Goal: Information Seeking & Learning: Learn about a topic

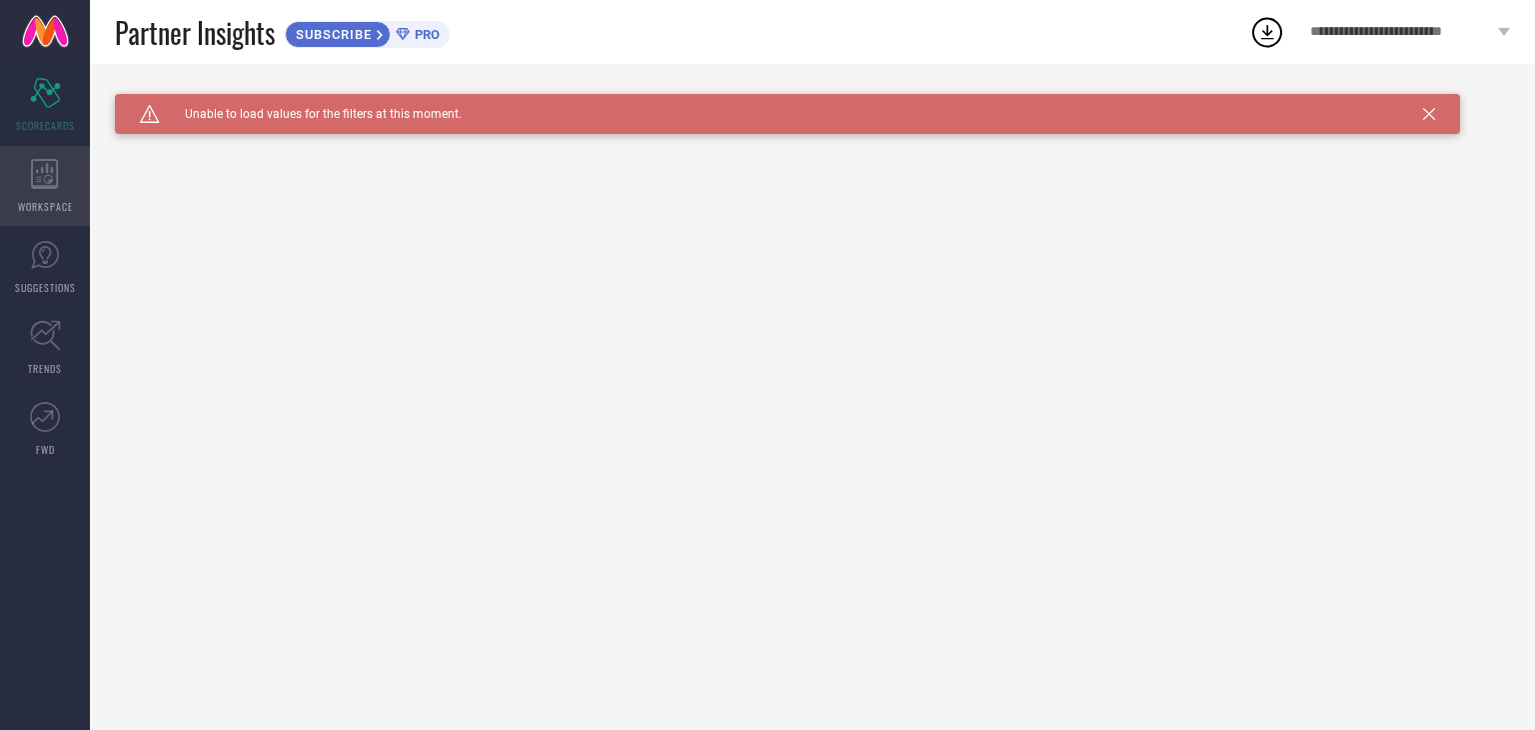
click at [64, 177] on div "WORKSPACE" at bounding box center [45, 186] width 90 height 80
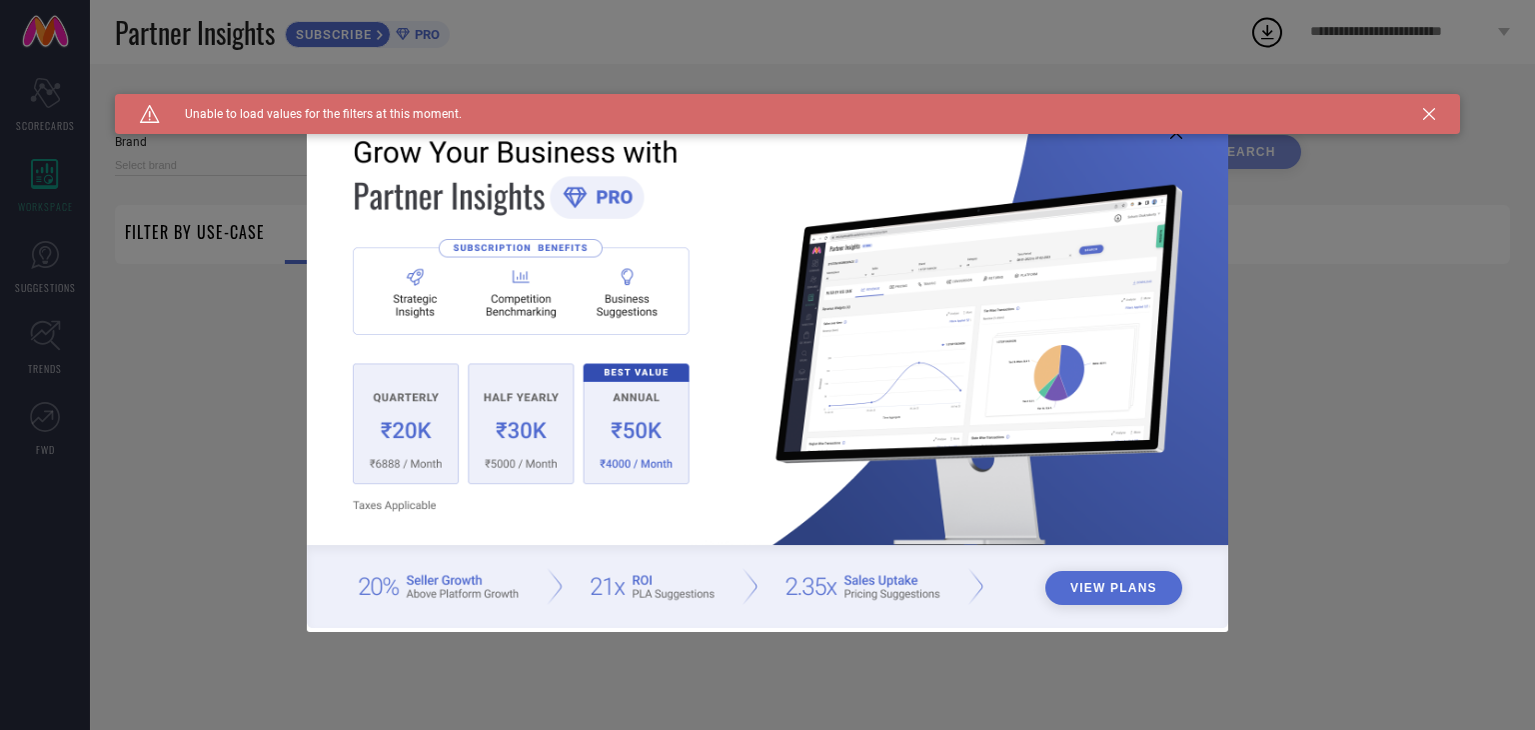
type input "1 STOP FASHION"
type input "All"
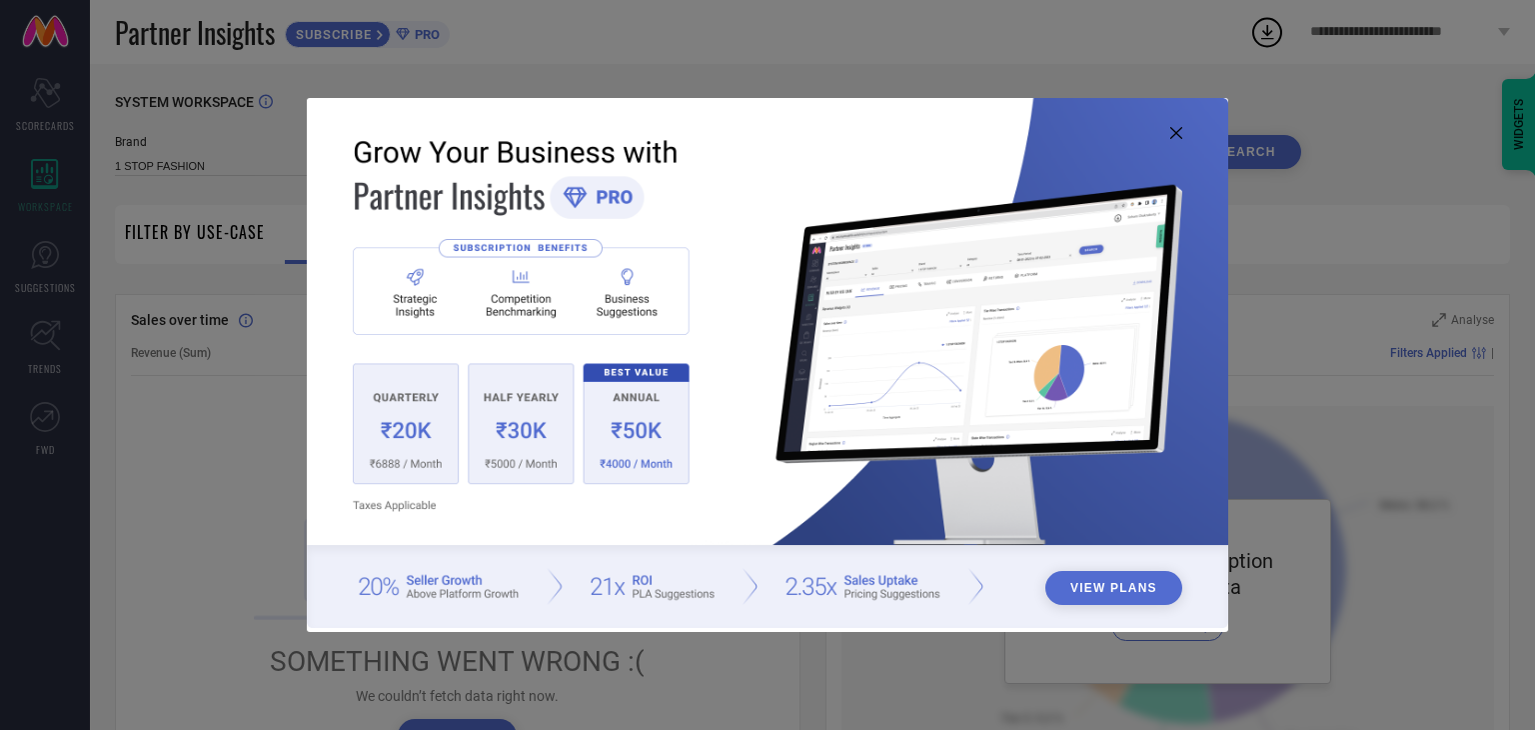
click at [1183, 122] on img at bounding box center [767, 363] width 921 height 530
click at [1179, 130] on icon at bounding box center [1176, 133] width 12 height 12
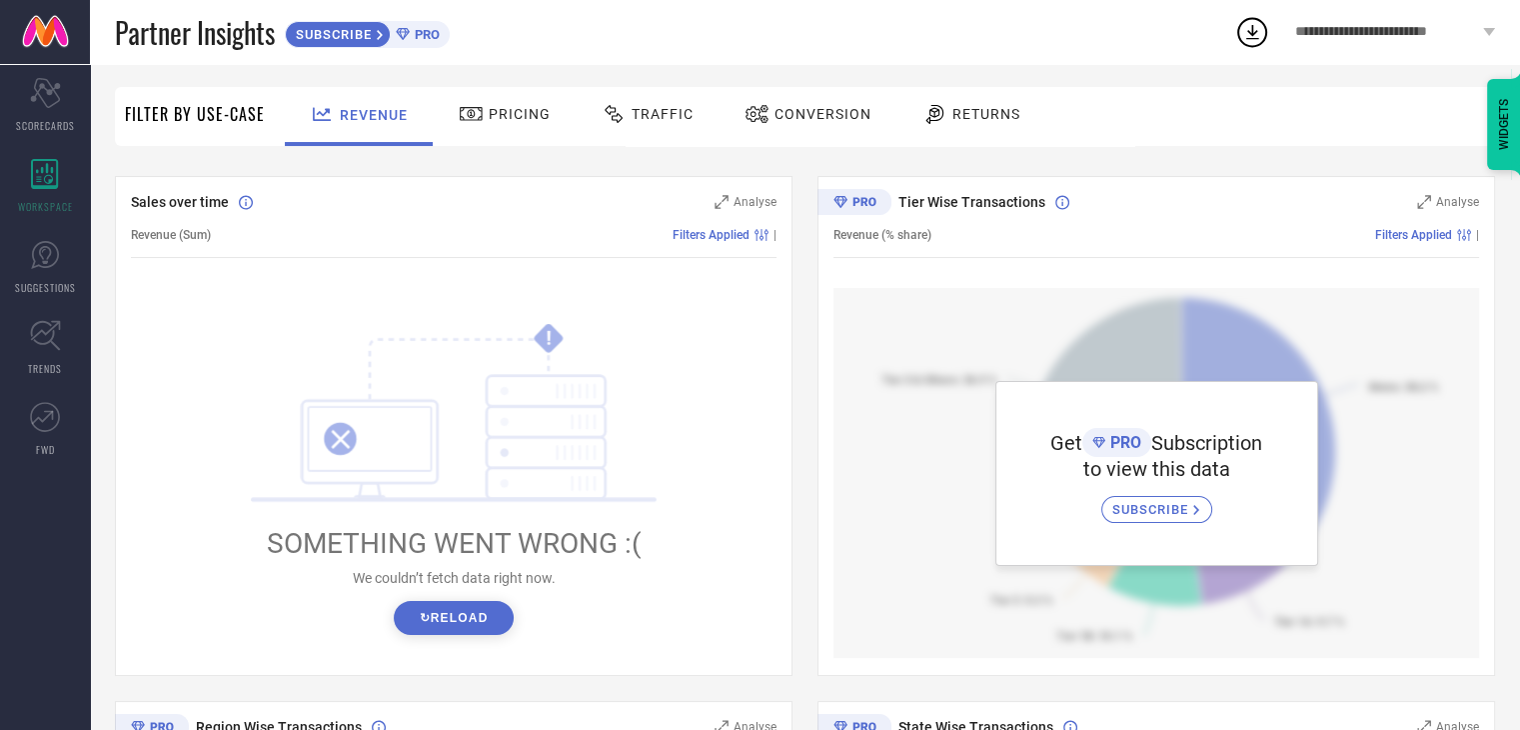
scroll to position [120, 0]
click at [465, 623] on button "↻ Reload" at bounding box center [453, 616] width 119 height 34
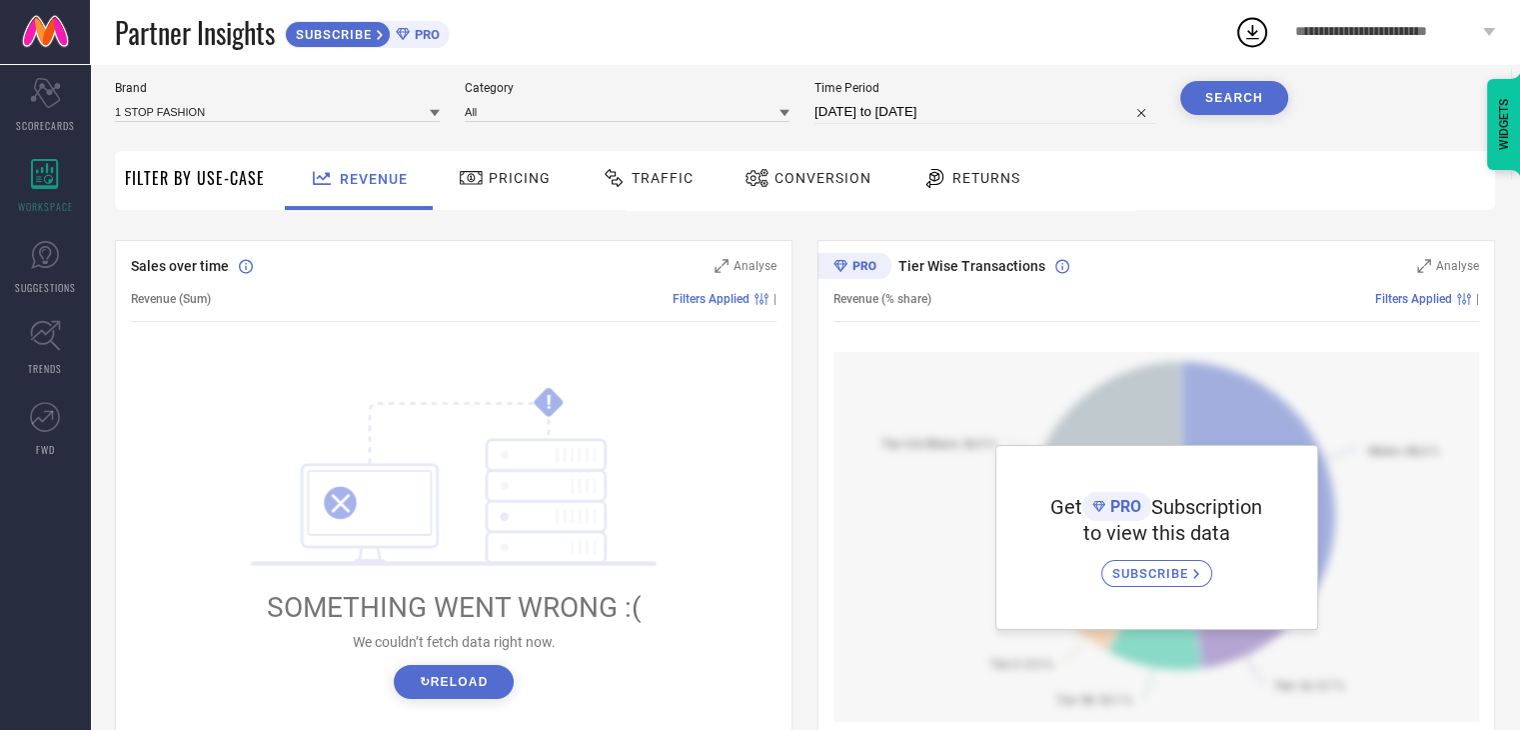
scroll to position [52, 0]
click at [535, 171] on div "Pricing" at bounding box center [505, 180] width 102 height 34
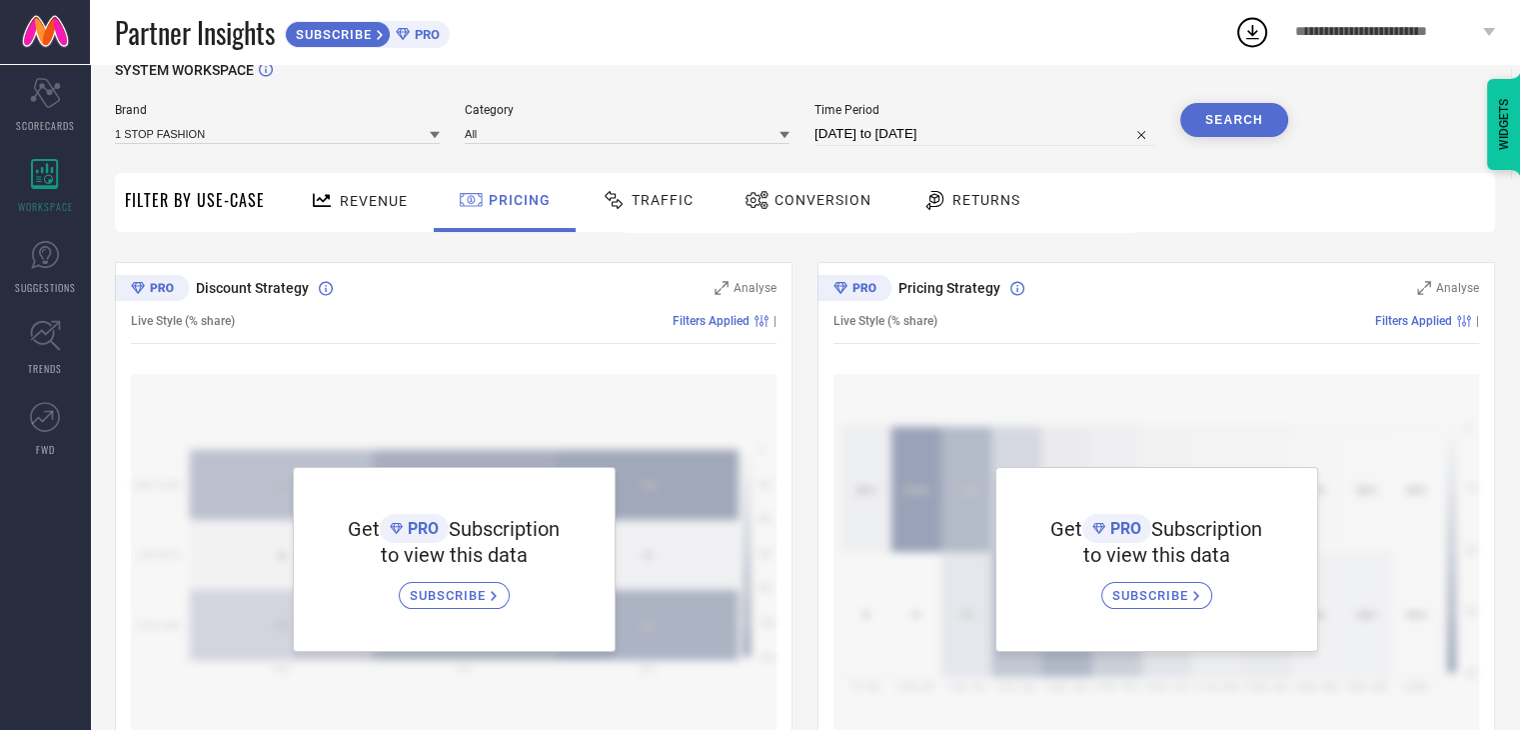
scroll to position [20, 0]
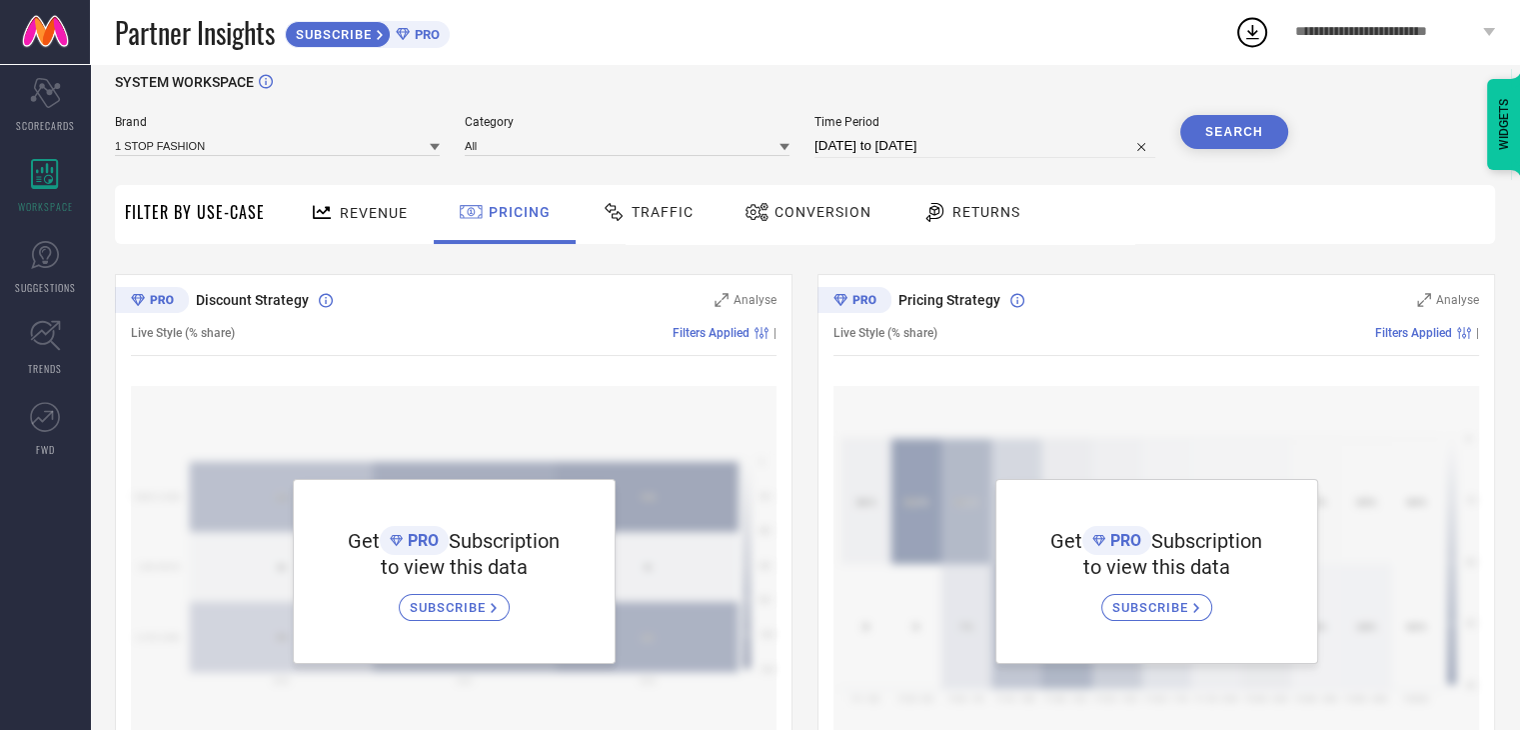
click at [649, 225] on div "Traffic" at bounding box center [648, 212] width 102 height 34
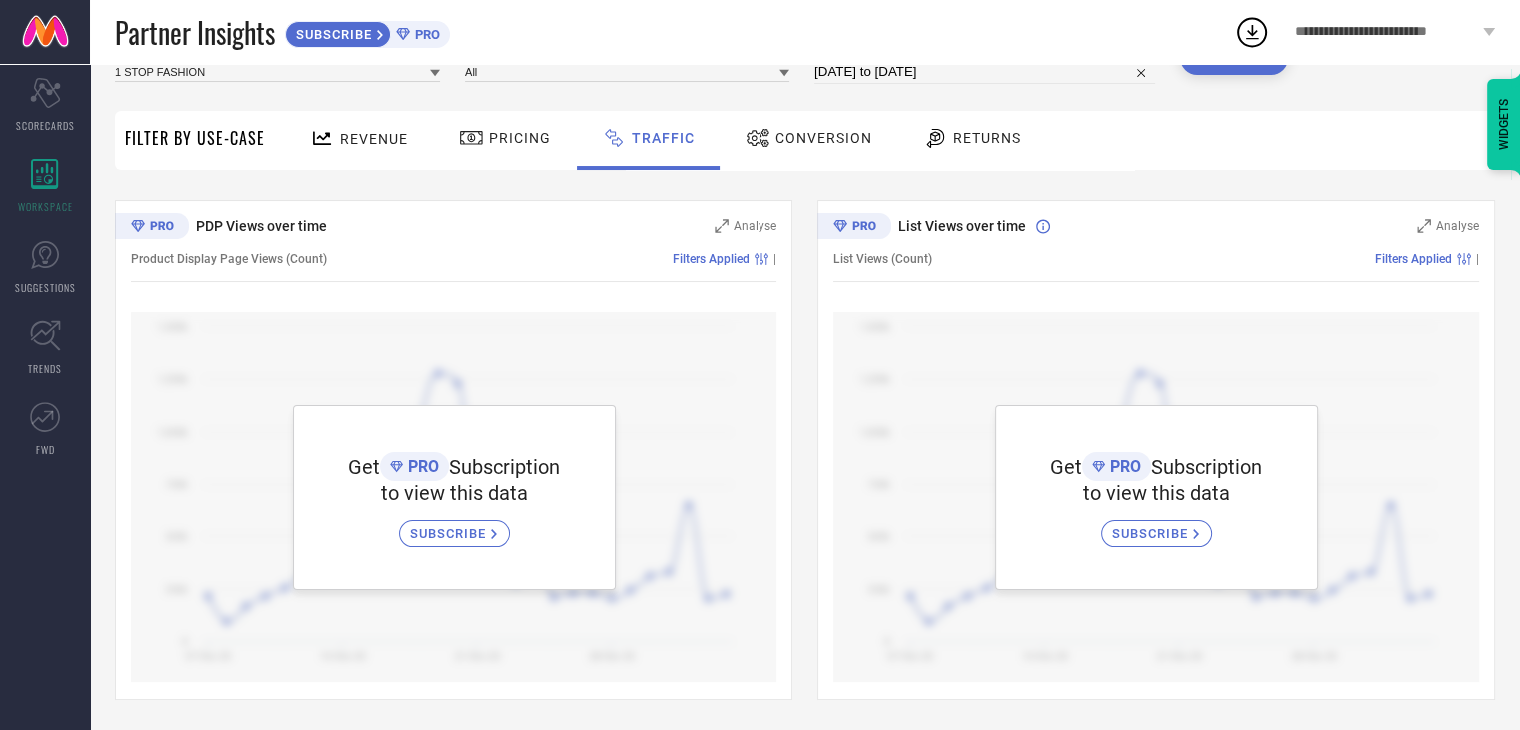
scroll to position [0, 0]
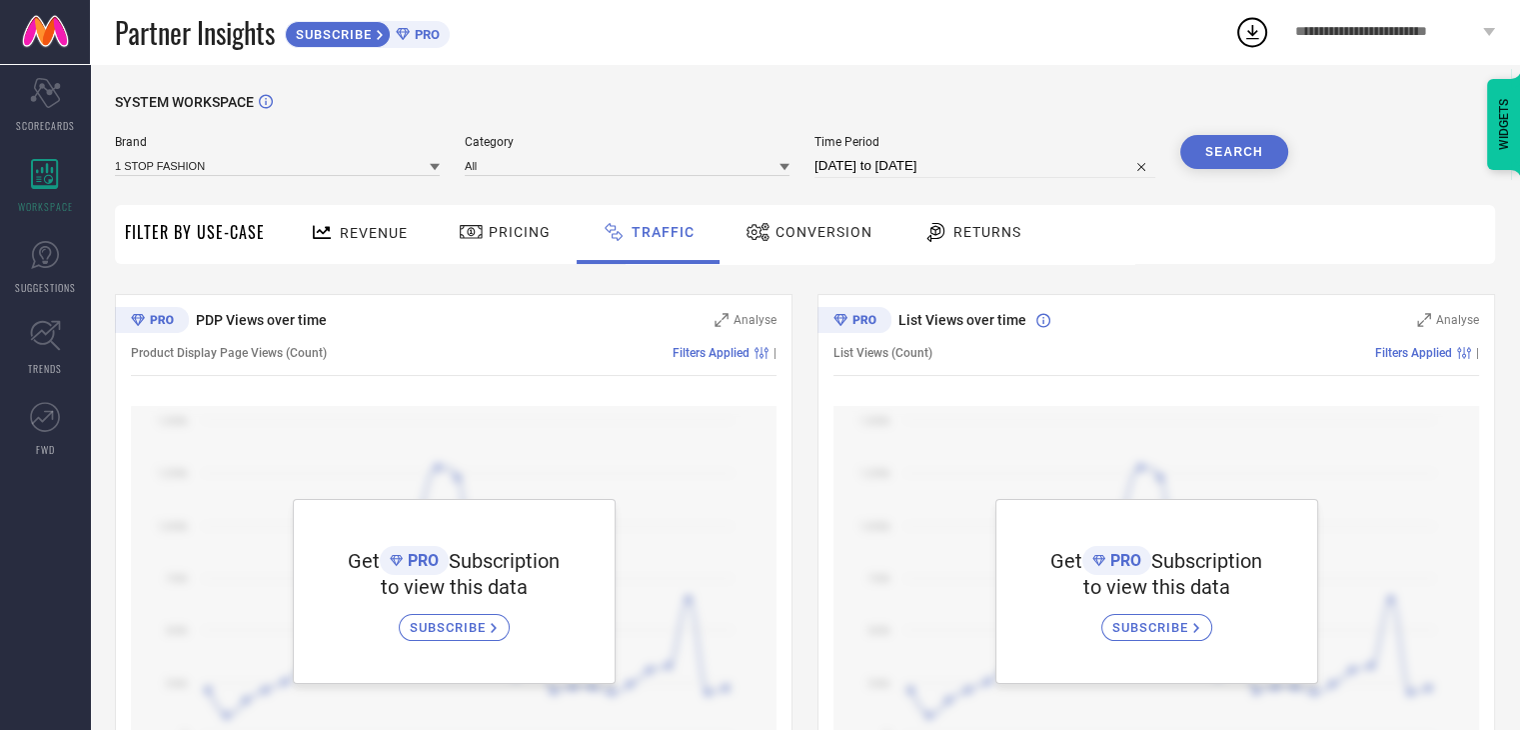
click at [839, 239] on span "Conversion" at bounding box center [824, 232] width 97 height 16
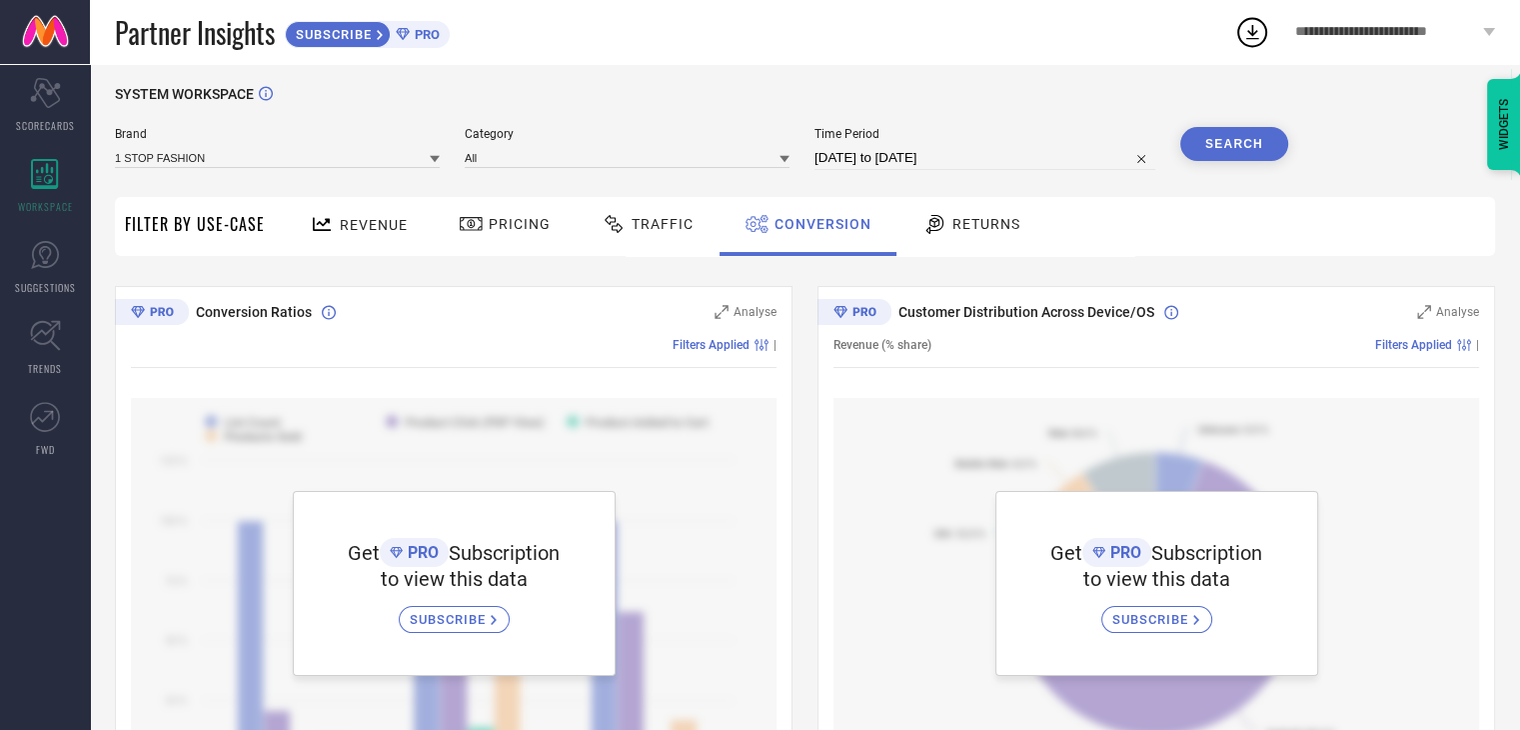
scroll to position [7, 0]
click at [959, 209] on div "Returns" at bounding box center [971, 225] width 108 height 34
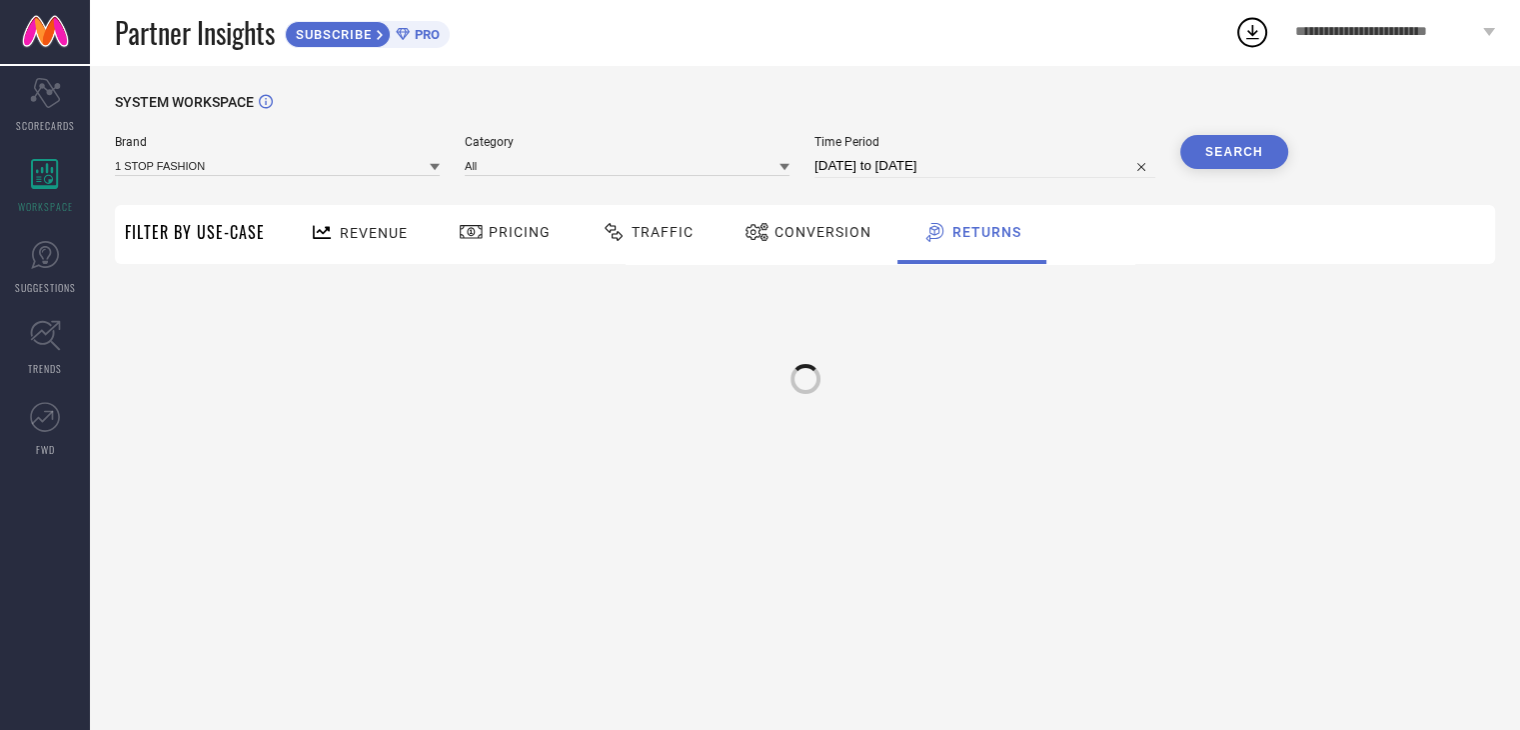
scroll to position [0, 0]
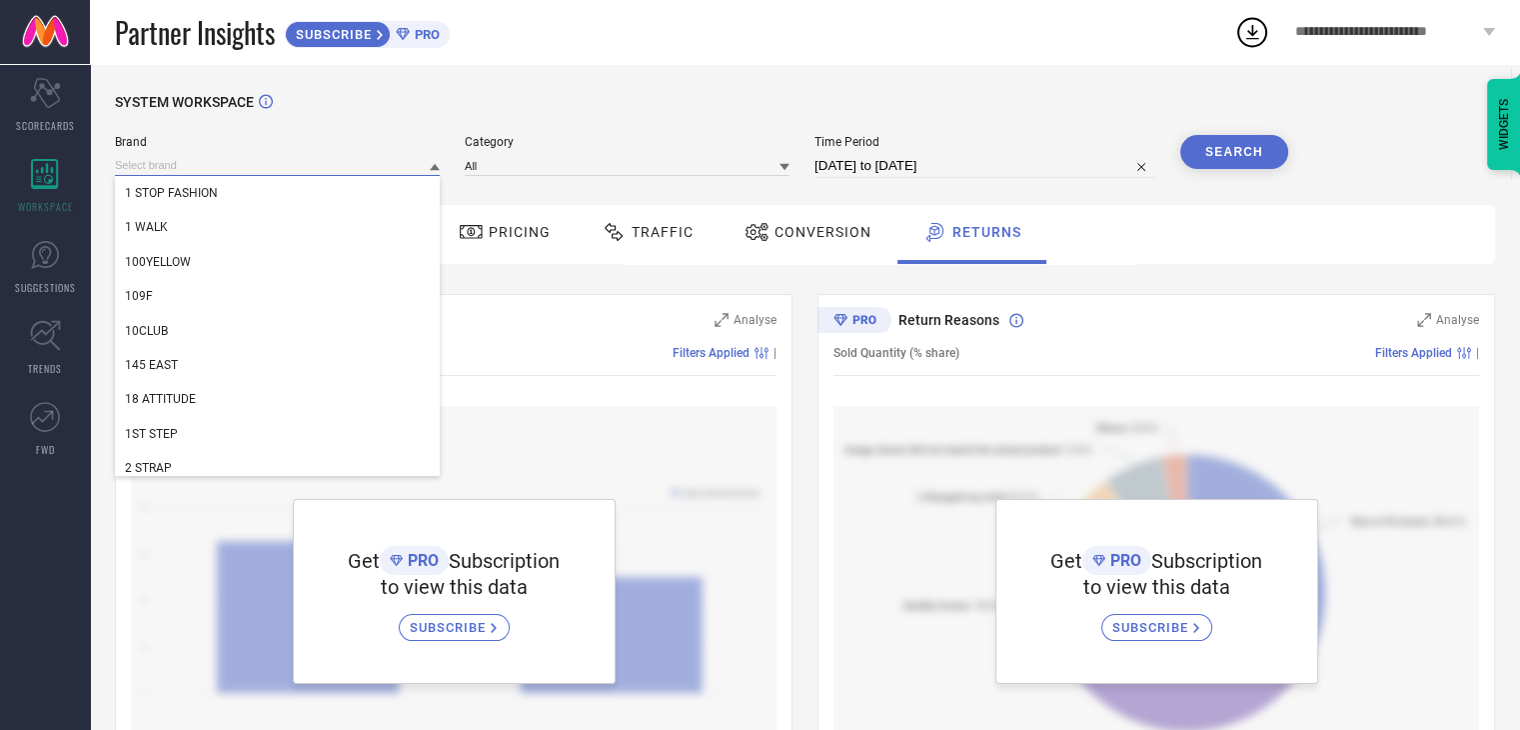
click at [424, 161] on input at bounding box center [277, 165] width 325 height 21
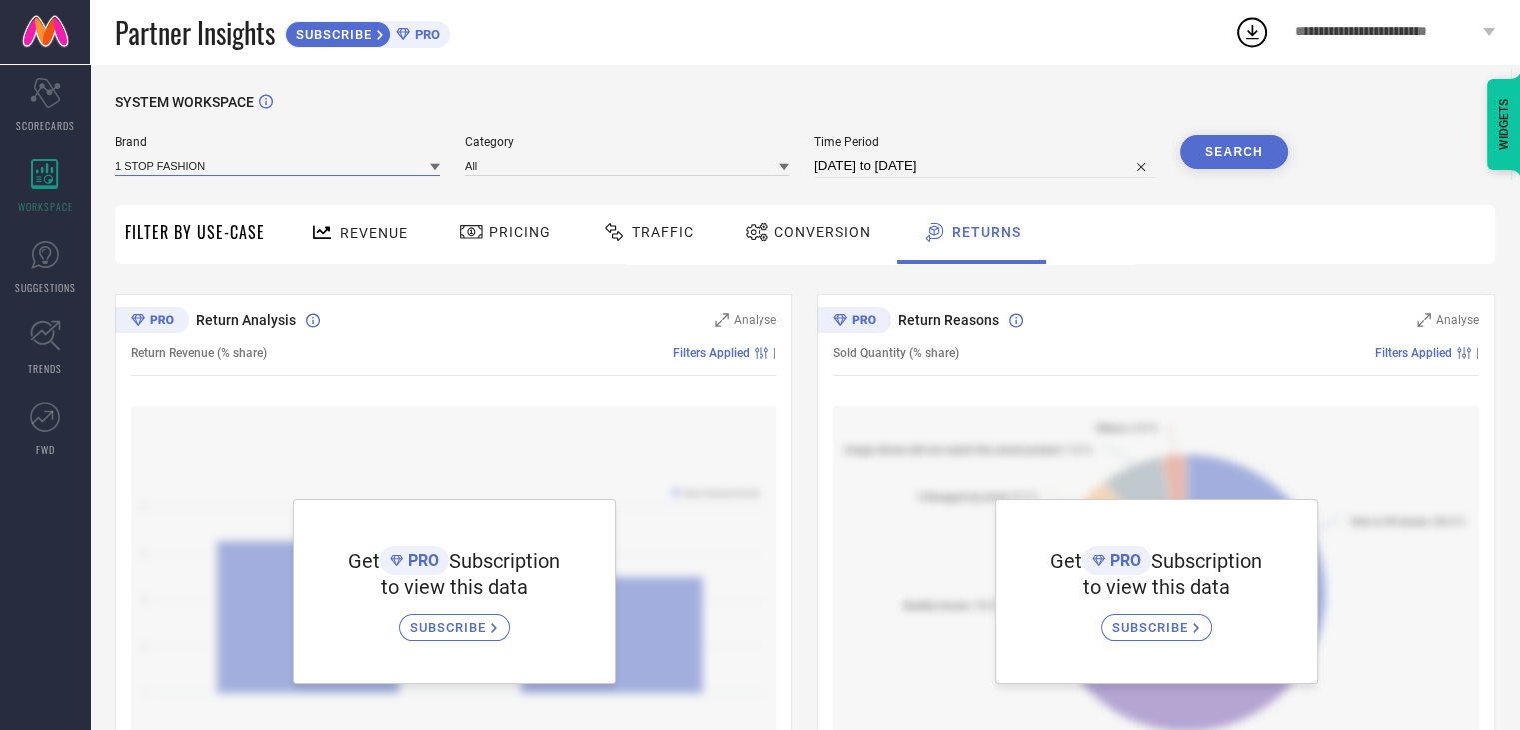
click at [424, 161] on input at bounding box center [277, 165] width 325 height 21
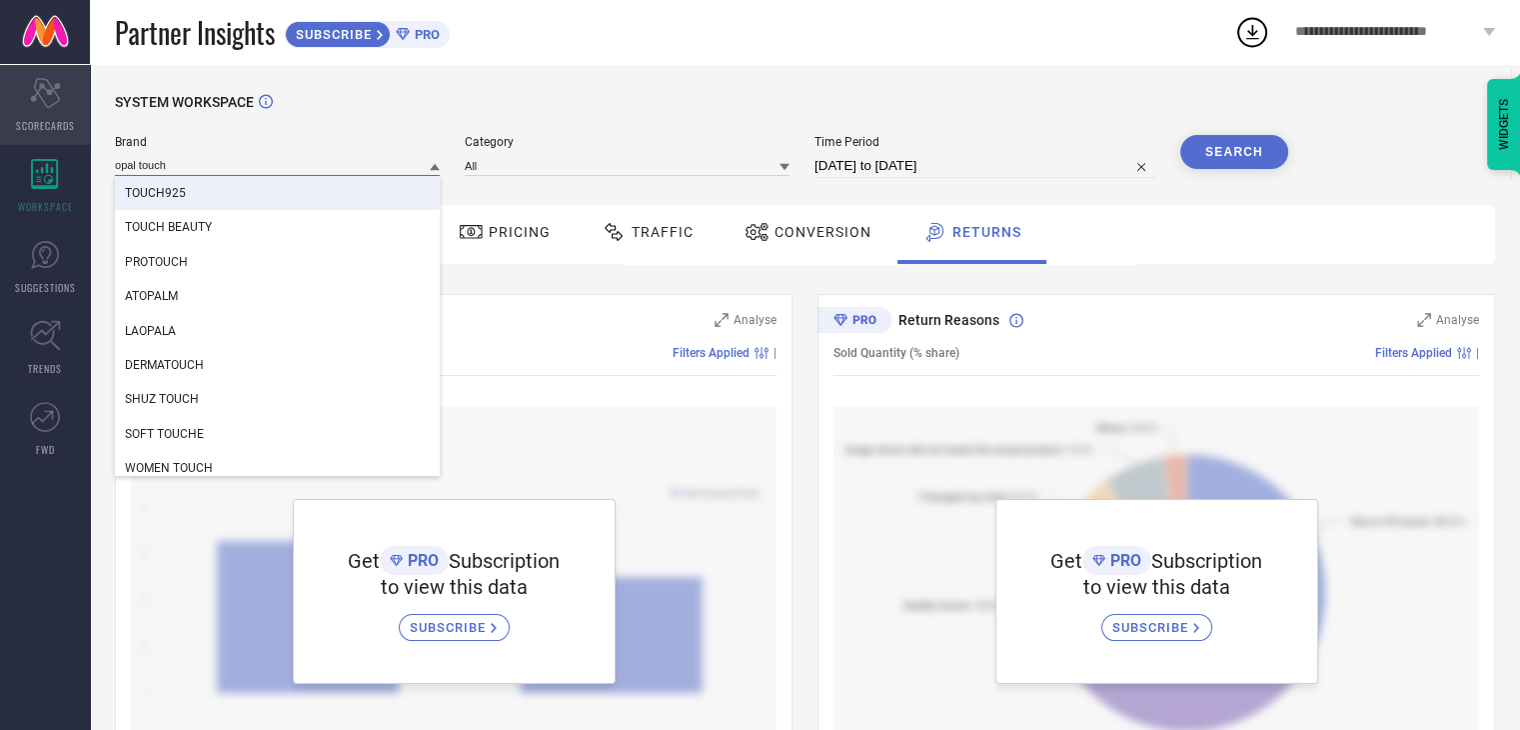
type input "opal touch"
click at [62, 121] on span "SCORECARDS" at bounding box center [45, 125] width 59 height 15
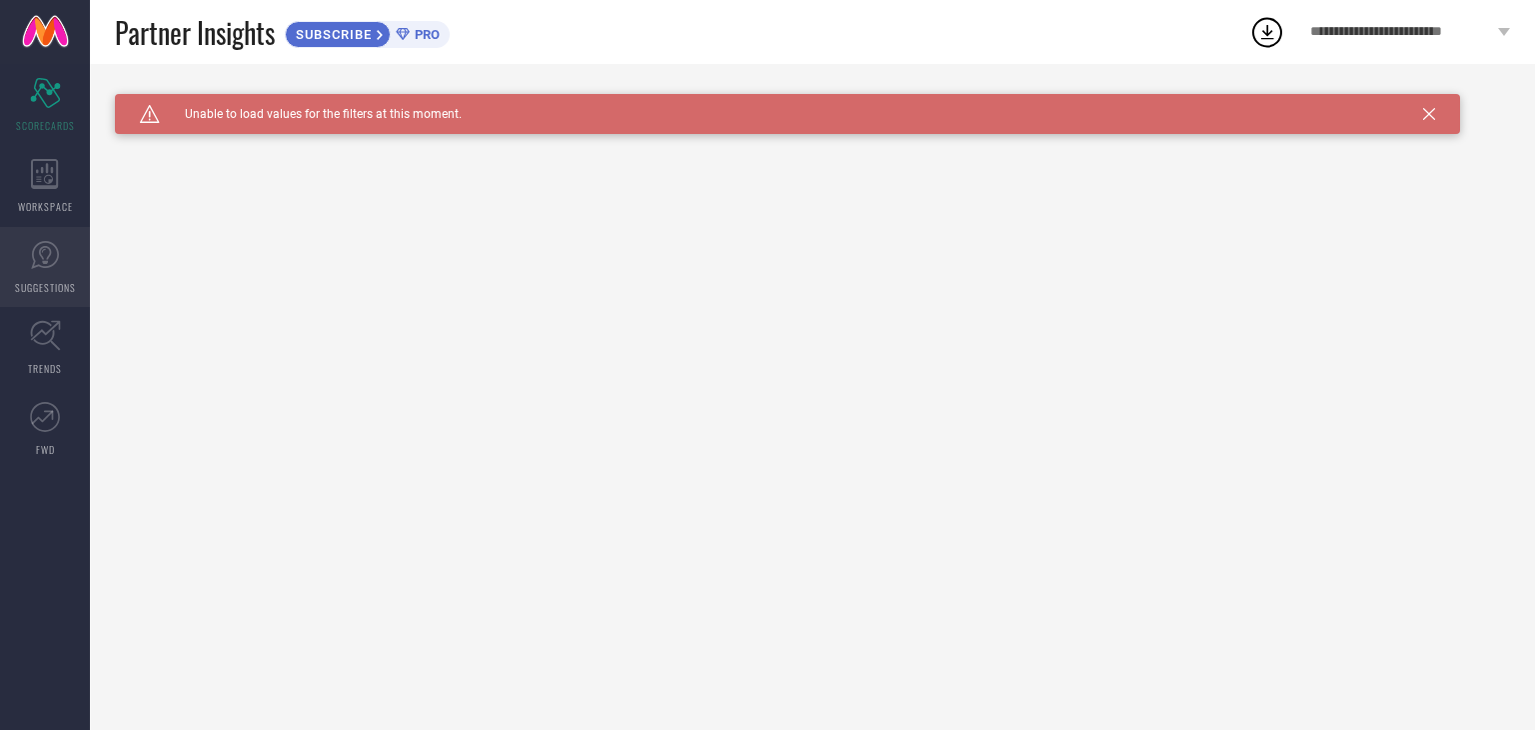
click at [58, 293] on span "SUGGESTIONS" at bounding box center [45, 287] width 61 height 15
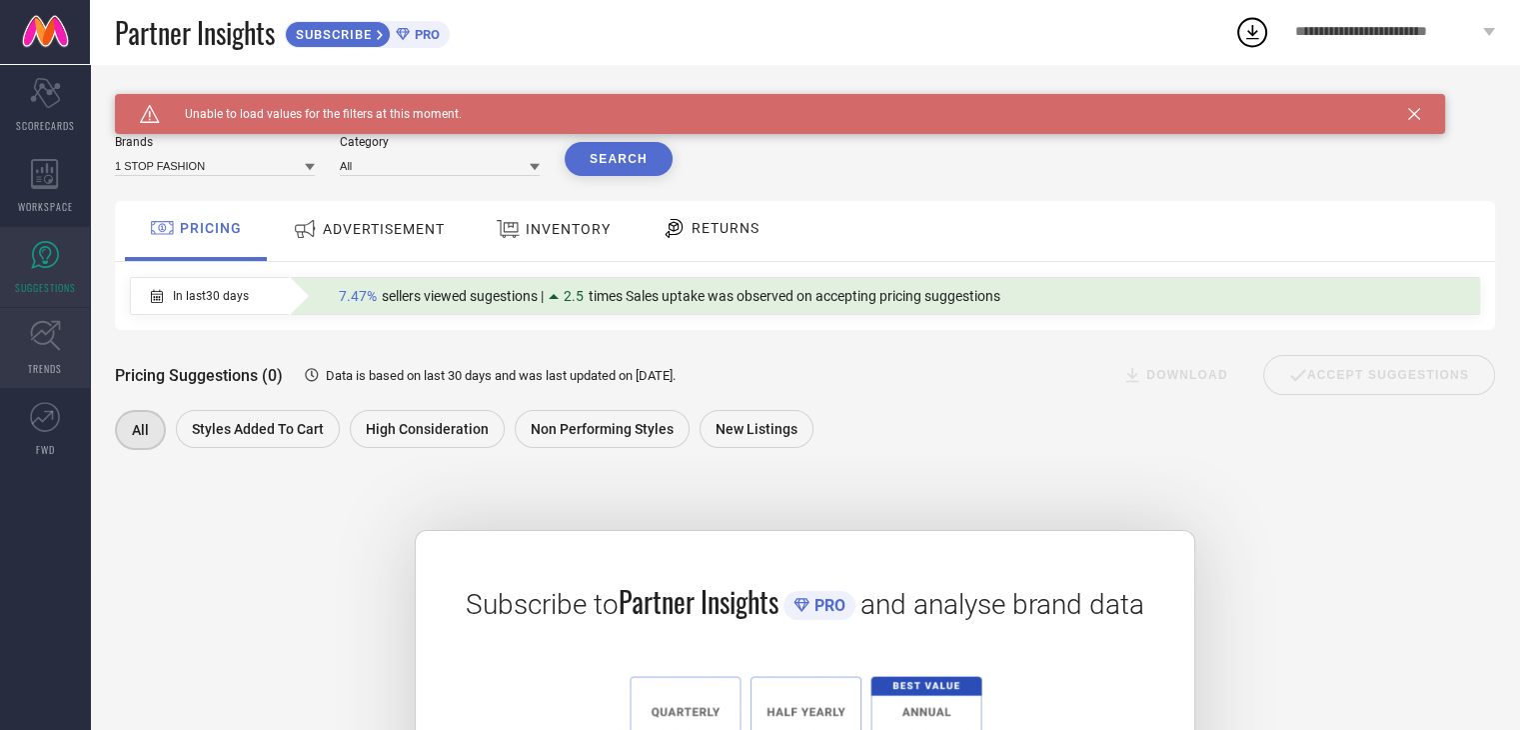
click at [55, 345] on icon at bounding box center [45, 336] width 30 height 30
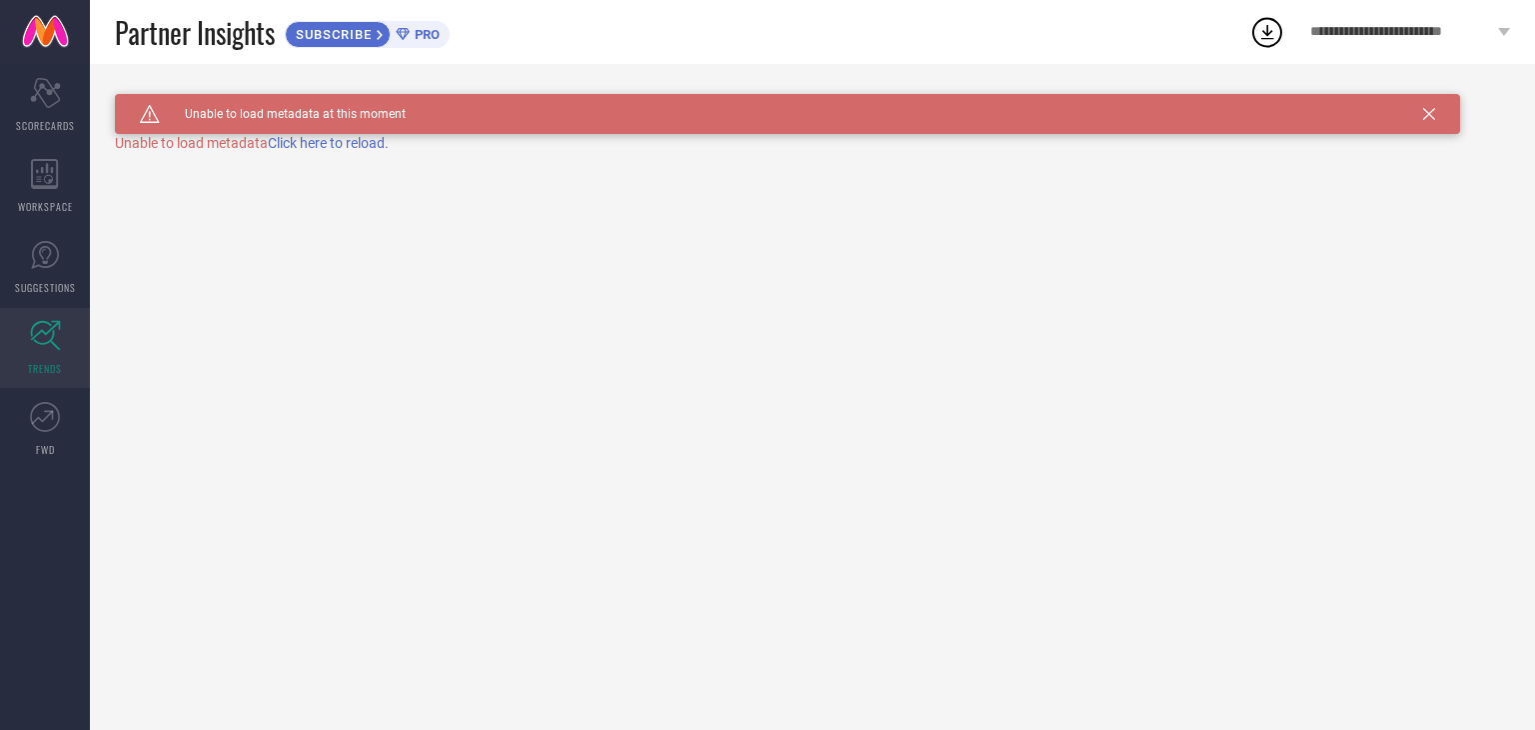
click at [312, 149] on span "Click here to reload." at bounding box center [328, 143] width 121 height 16
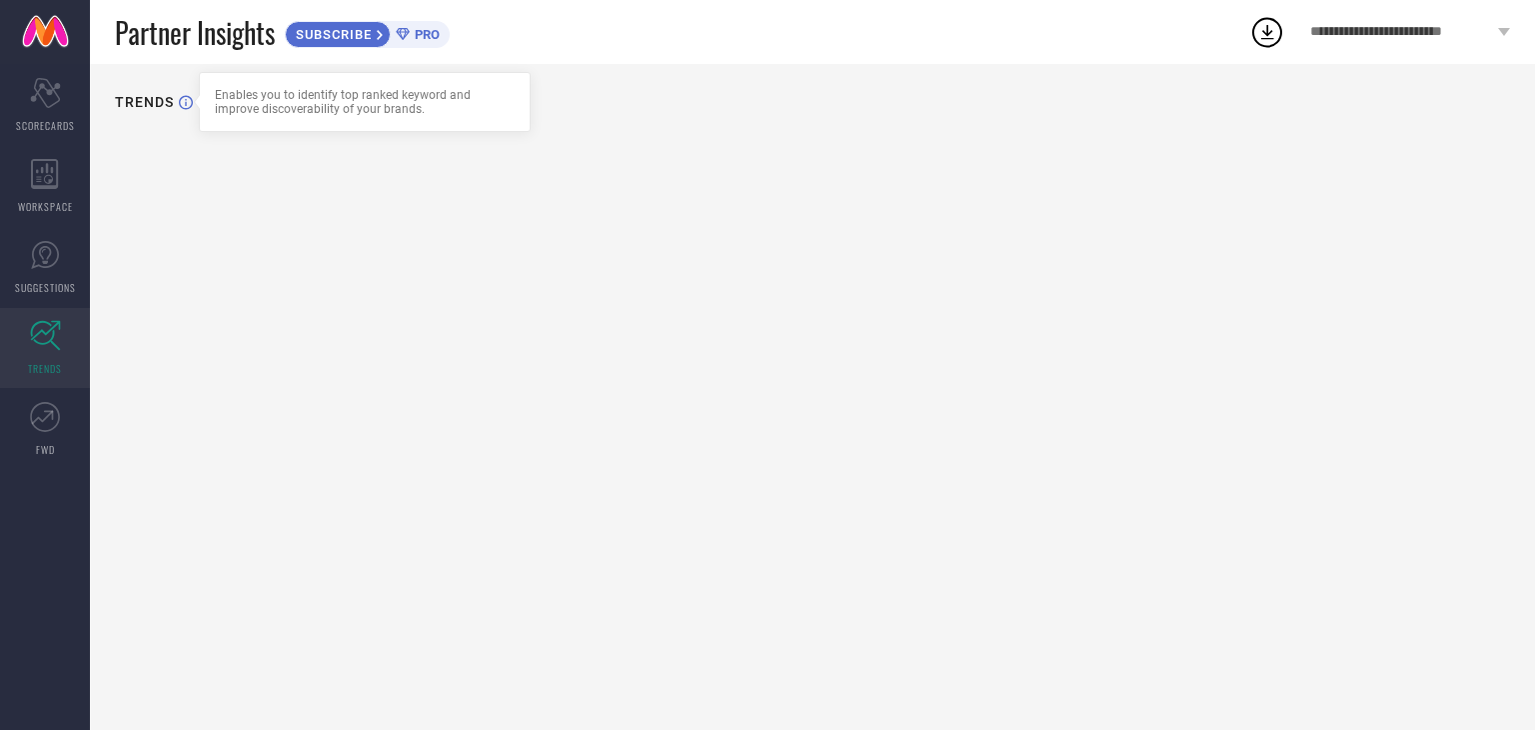
click at [181, 100] on icon at bounding box center [186, 102] width 14 height 15
click at [64, 336] on link "TRENDS" at bounding box center [45, 348] width 90 height 80
click at [42, 406] on icon at bounding box center [45, 417] width 30 height 30
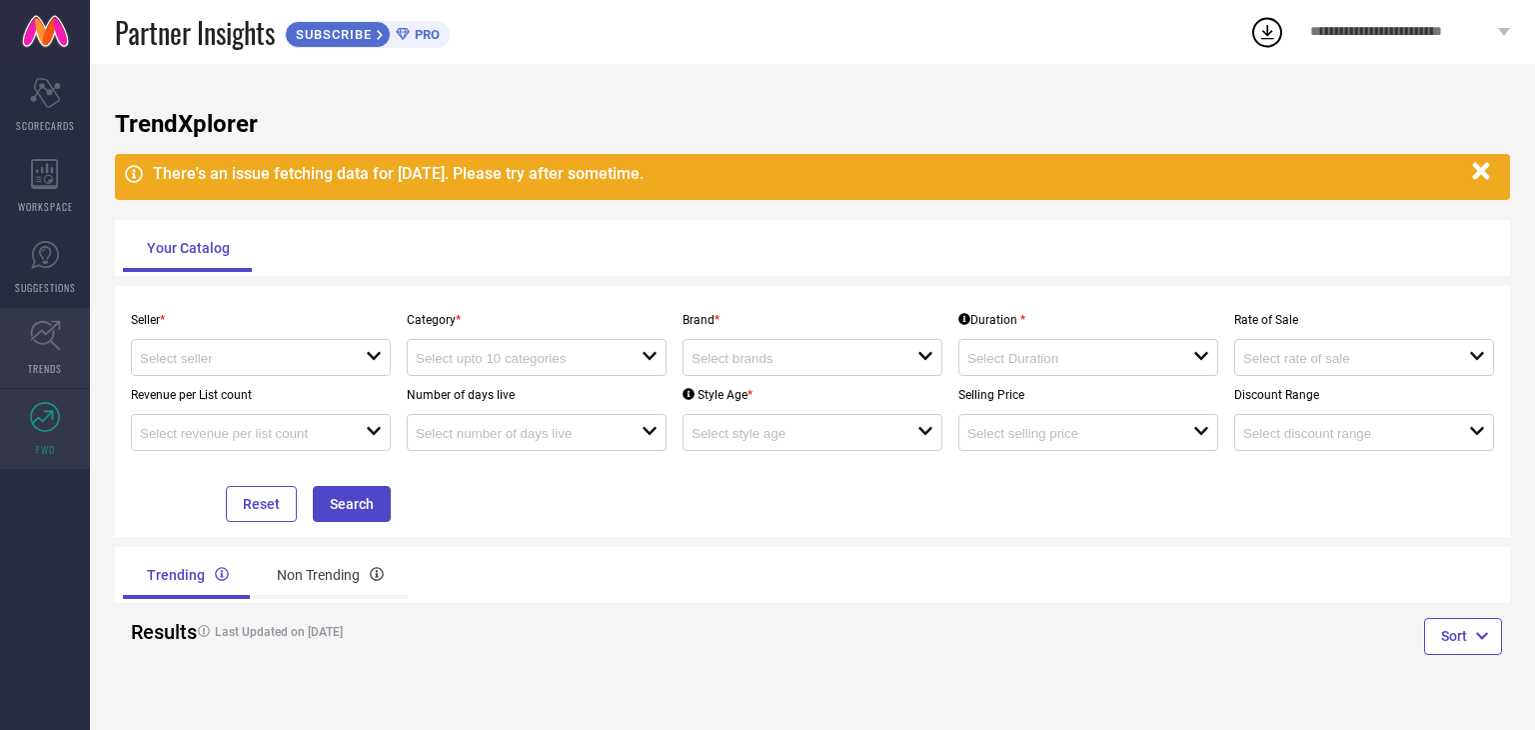
click at [39, 338] on icon at bounding box center [45, 335] width 31 height 31
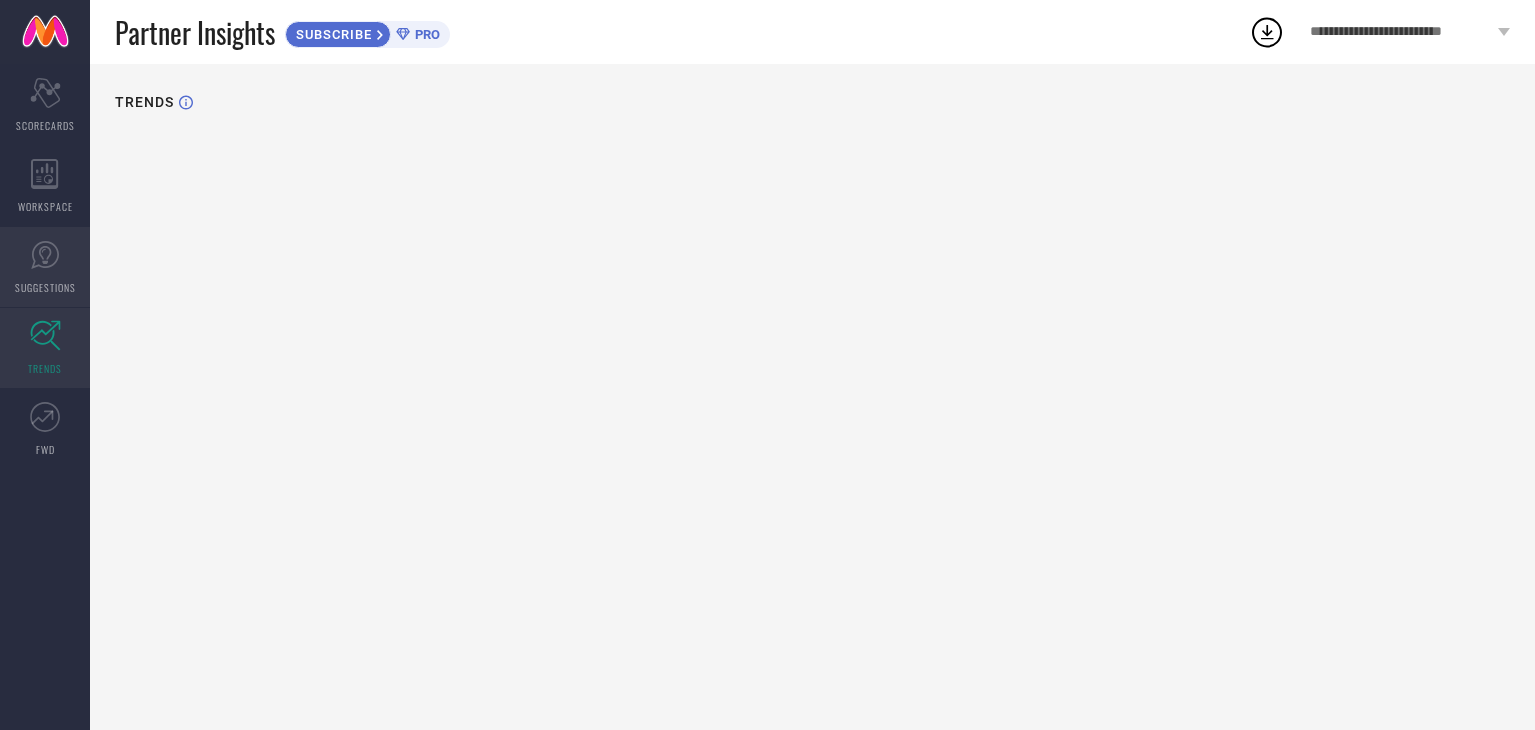
click at [42, 289] on span "SUGGESTIONS" at bounding box center [45, 287] width 61 height 15
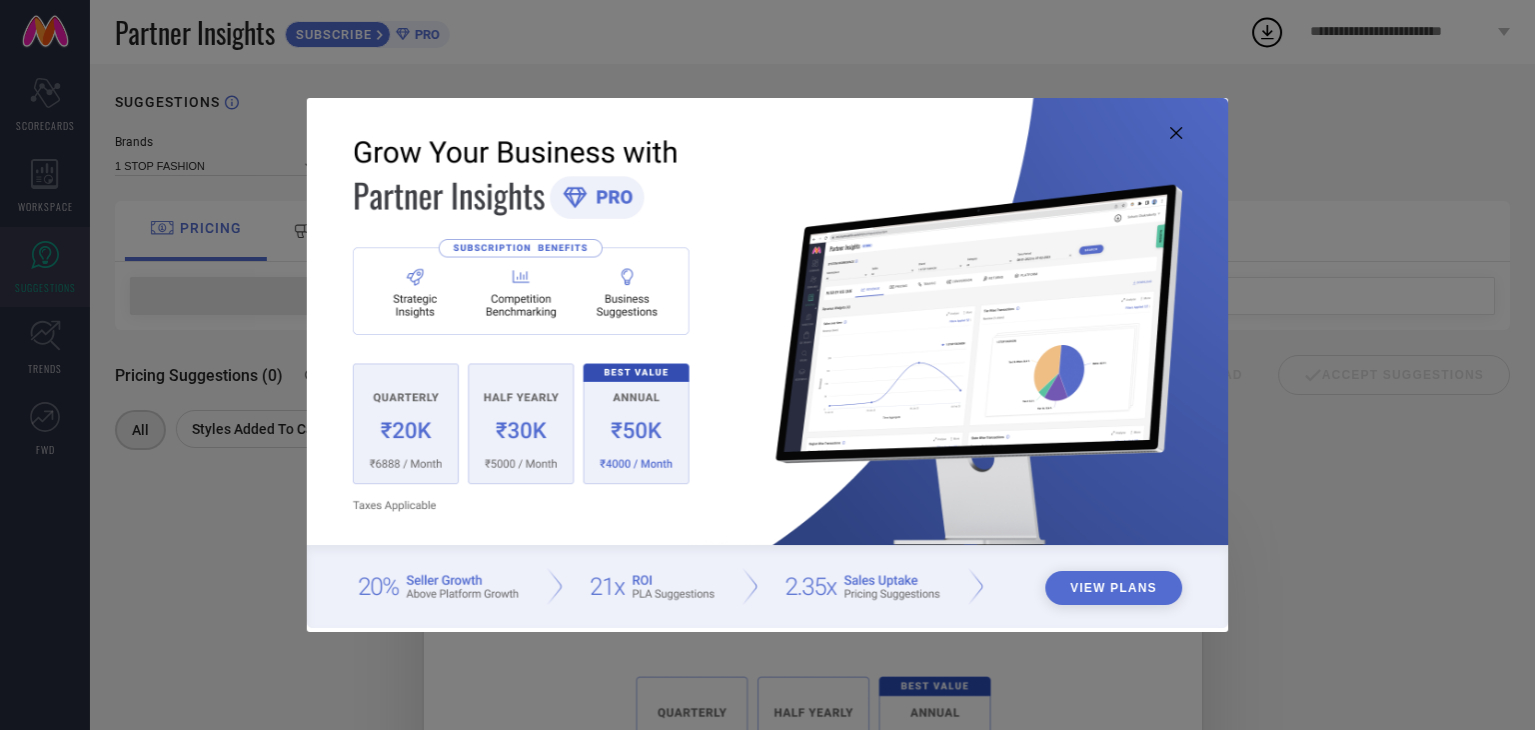
click at [62, 197] on div "View Plans" at bounding box center [767, 365] width 1535 height 730
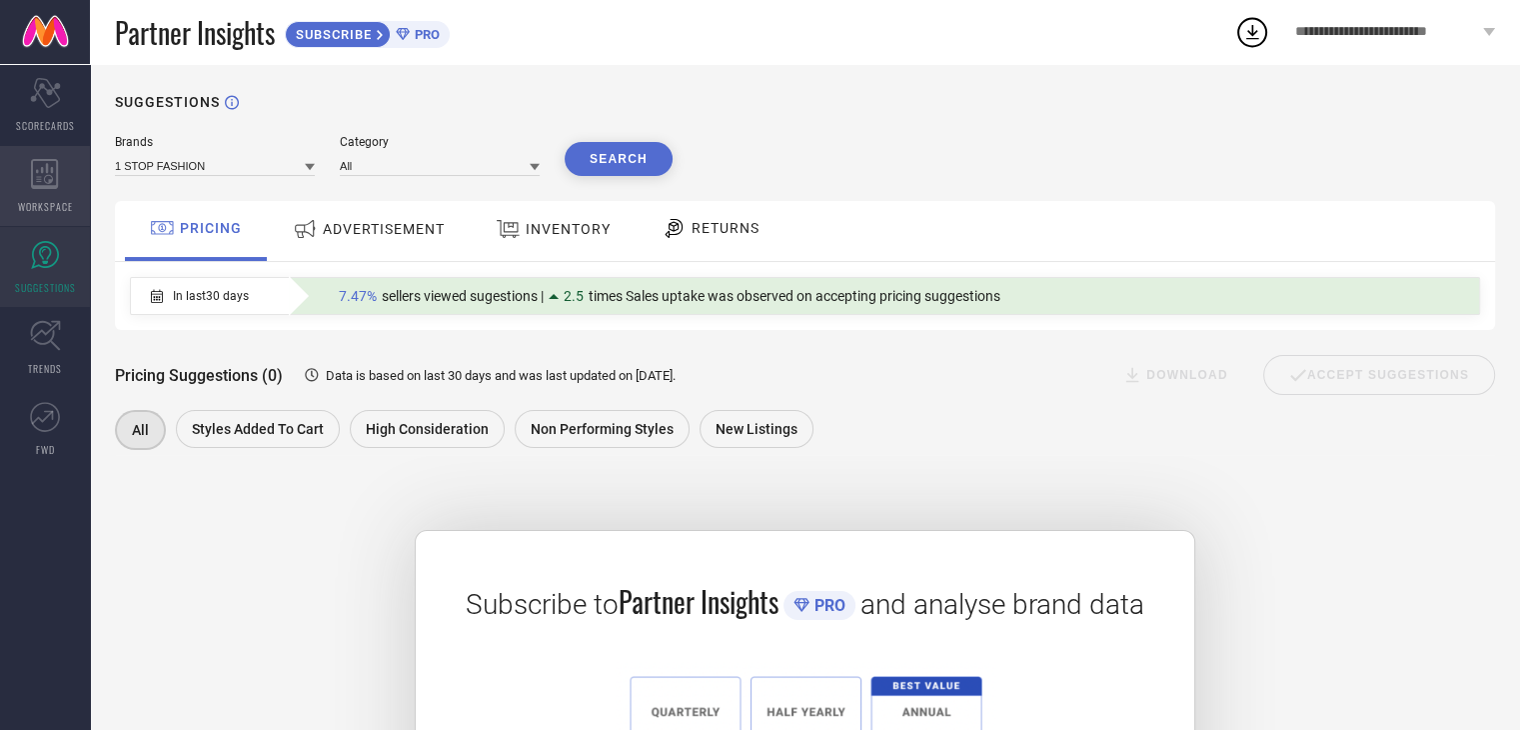
click at [72, 161] on div "WORKSPACE" at bounding box center [45, 186] width 90 height 80
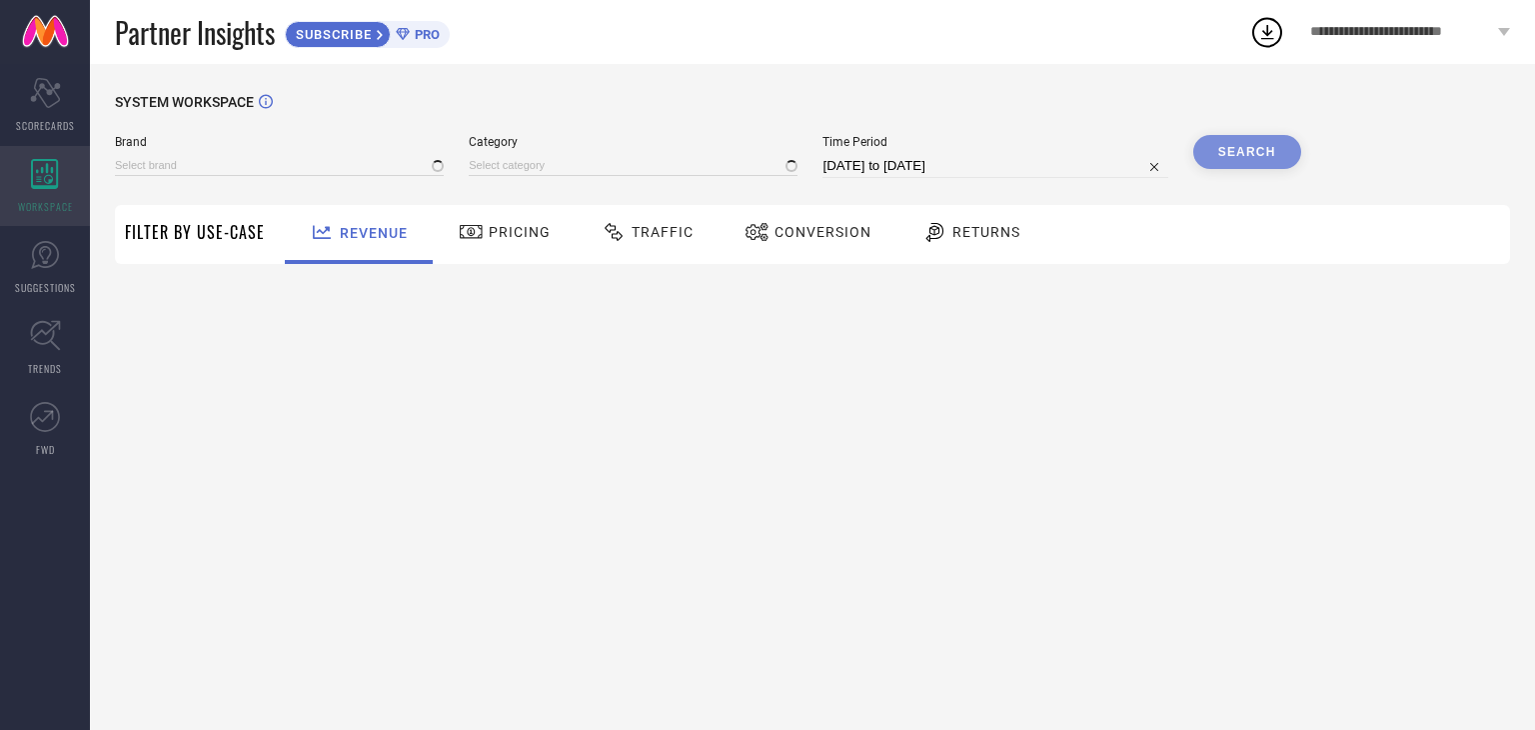
type input "1 STOP FASHION"
type input "All"
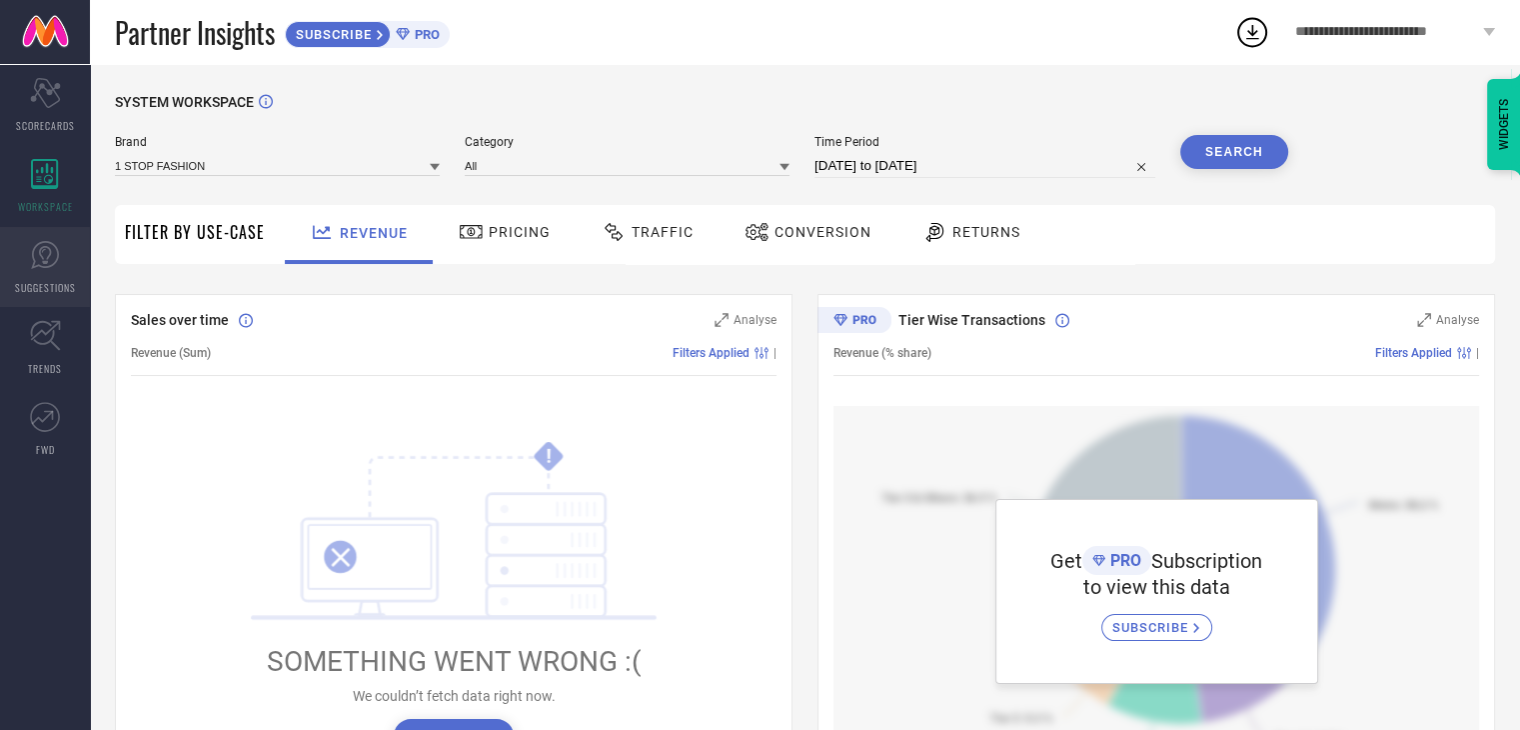
click at [42, 244] on icon at bounding box center [45, 255] width 30 height 30
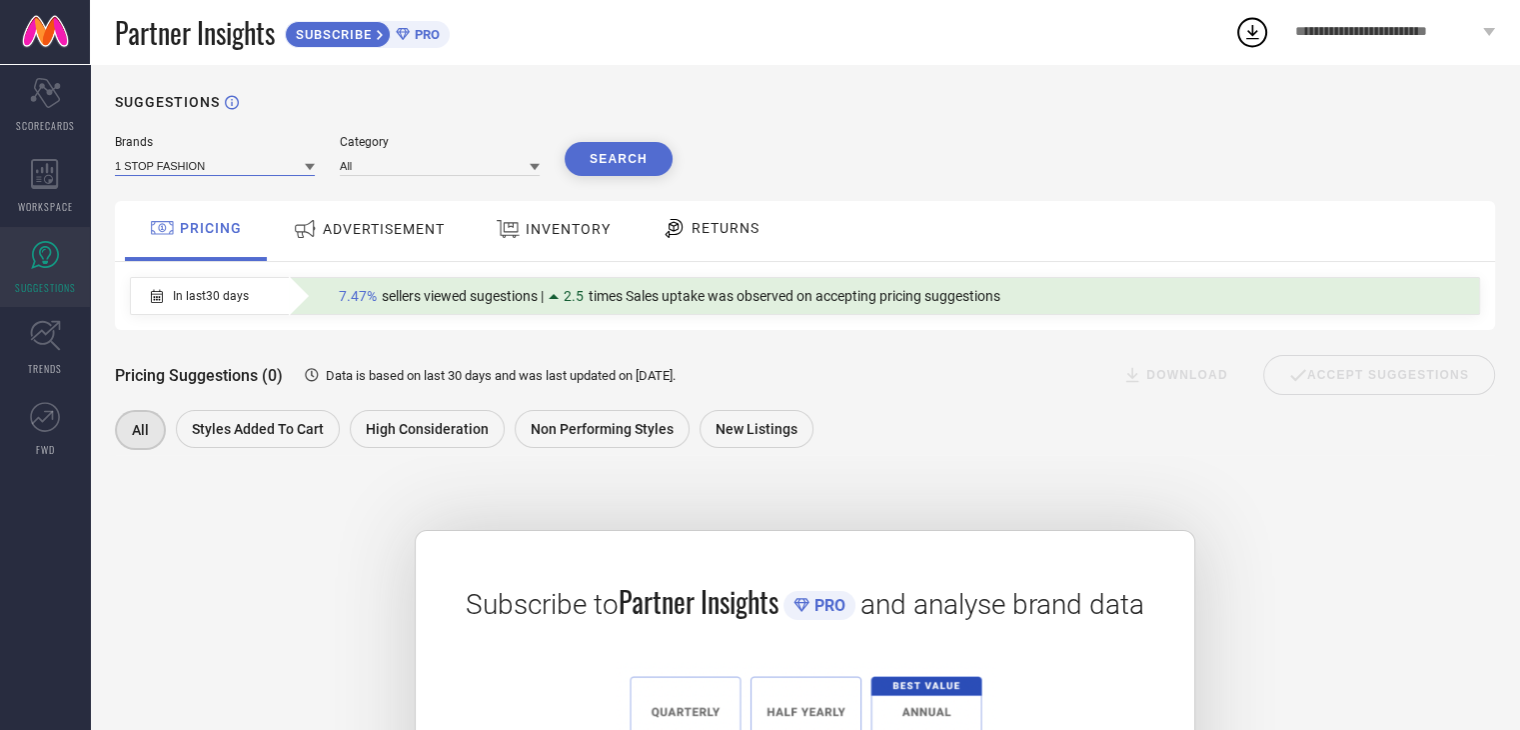
click at [218, 167] on input at bounding box center [215, 165] width 200 height 21
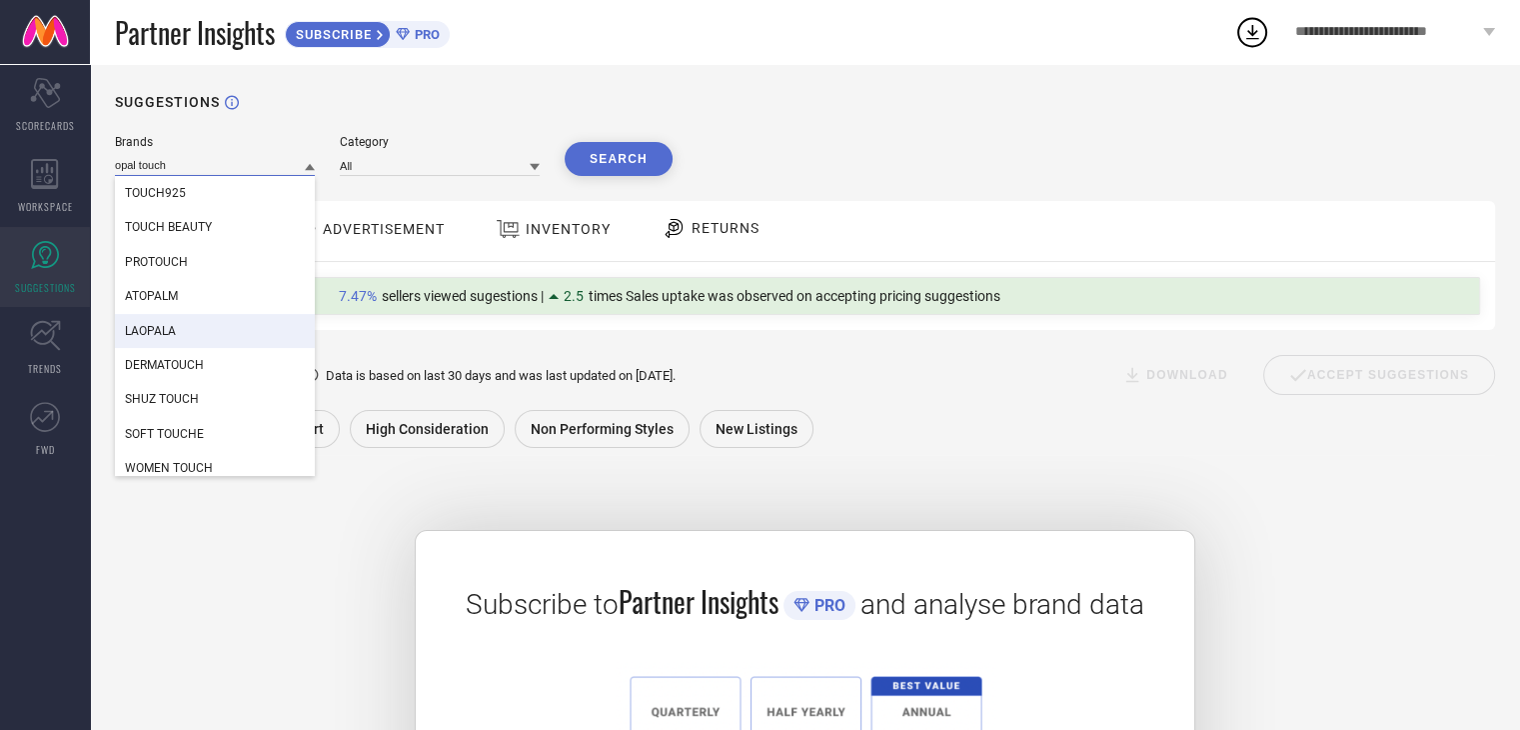
scroll to position [147, 0]
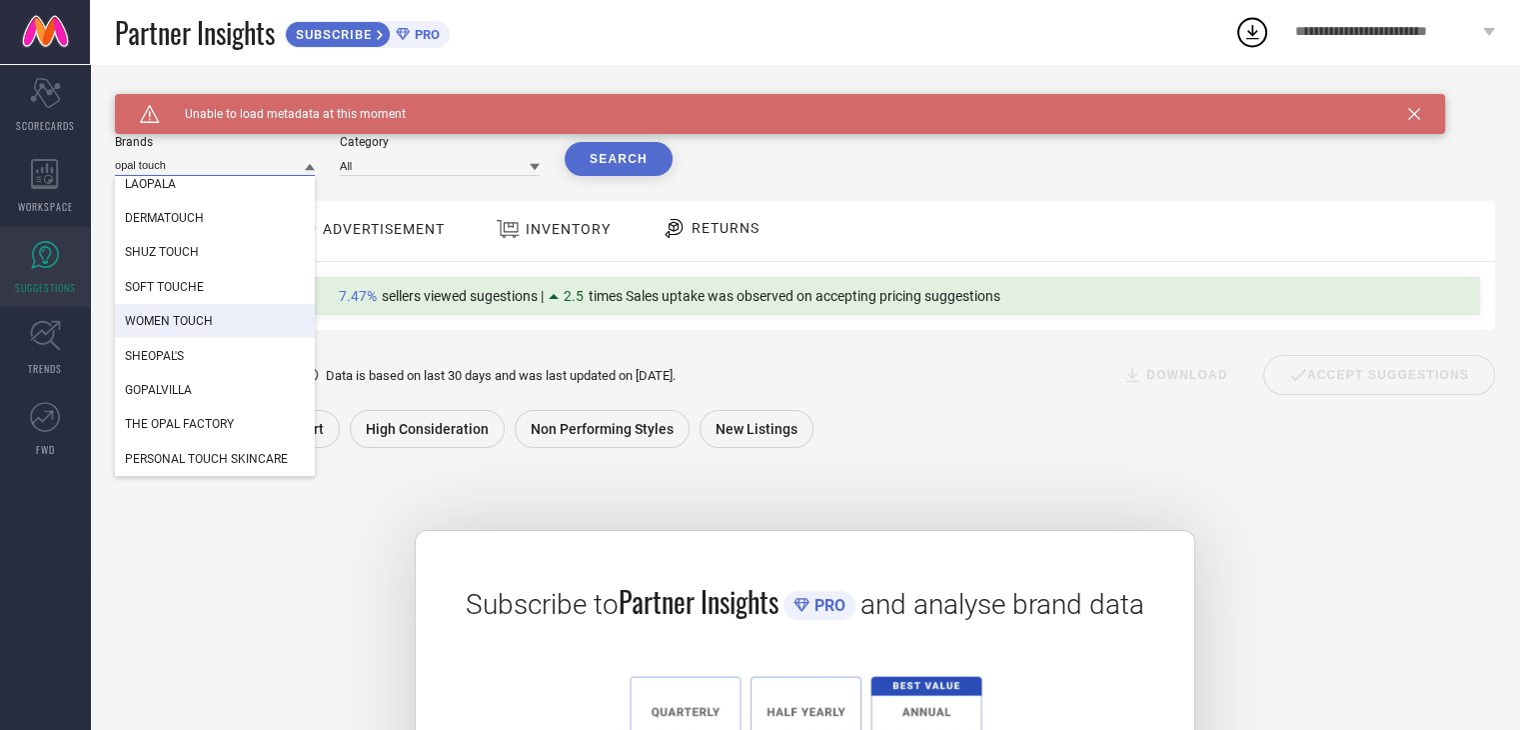
type input "opal touch"
click at [768, 195] on div "Brands opal touch TOUCH925 TOUCH BEAUTY PROTOUCH ATOPALM LAOPALA DERMATOUCH SHU…" at bounding box center [805, 543] width 1380 height 817
